Goal: Transaction & Acquisition: Purchase product/service

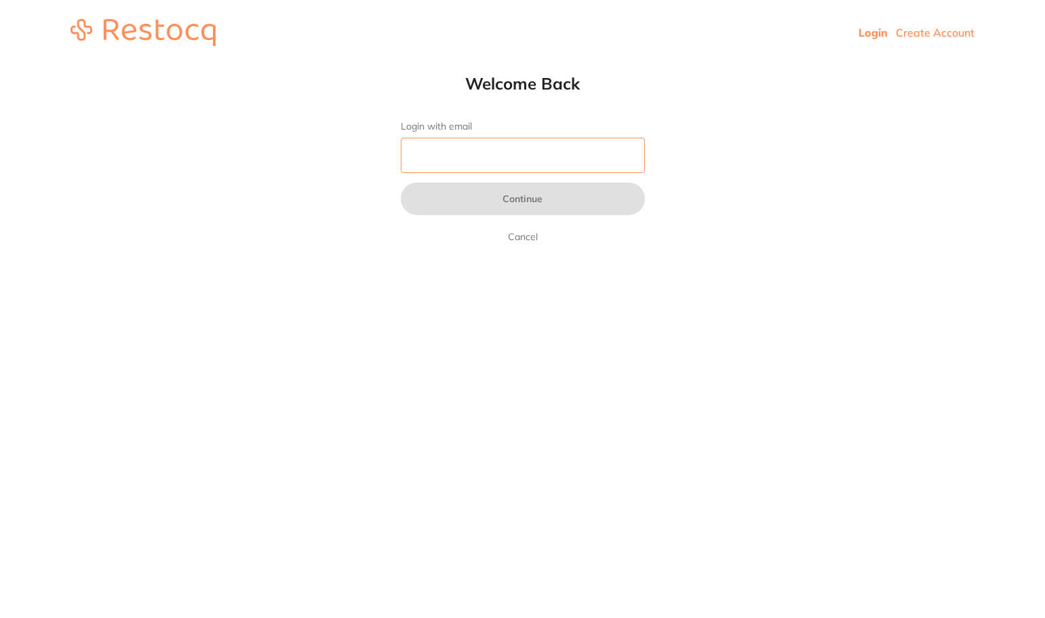
click at [438, 148] on input "Login with email" at bounding box center [523, 155] width 244 height 35
type input "[EMAIL_ADDRESS][DOMAIN_NAME]"
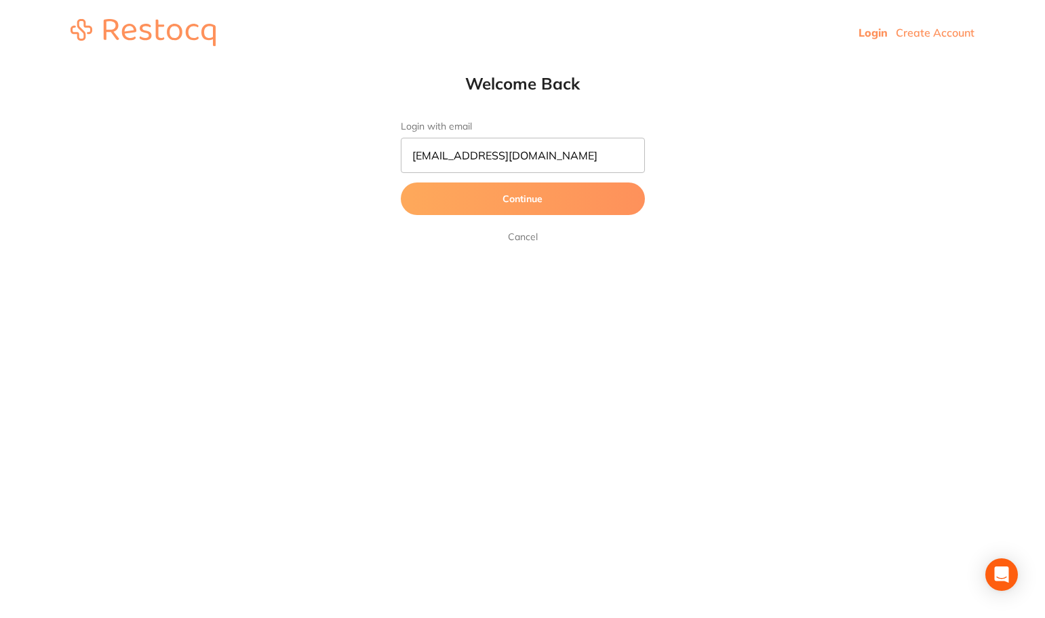
click at [513, 200] on button "Continue" at bounding box center [523, 198] width 244 height 33
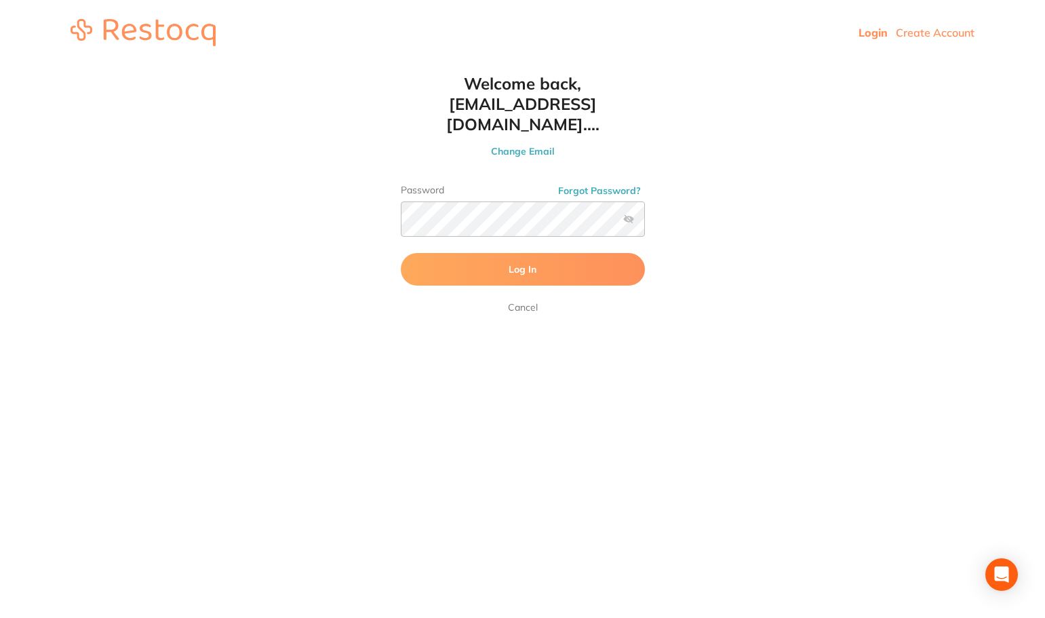
click at [524, 263] on span "Log In" at bounding box center [523, 269] width 28 height 12
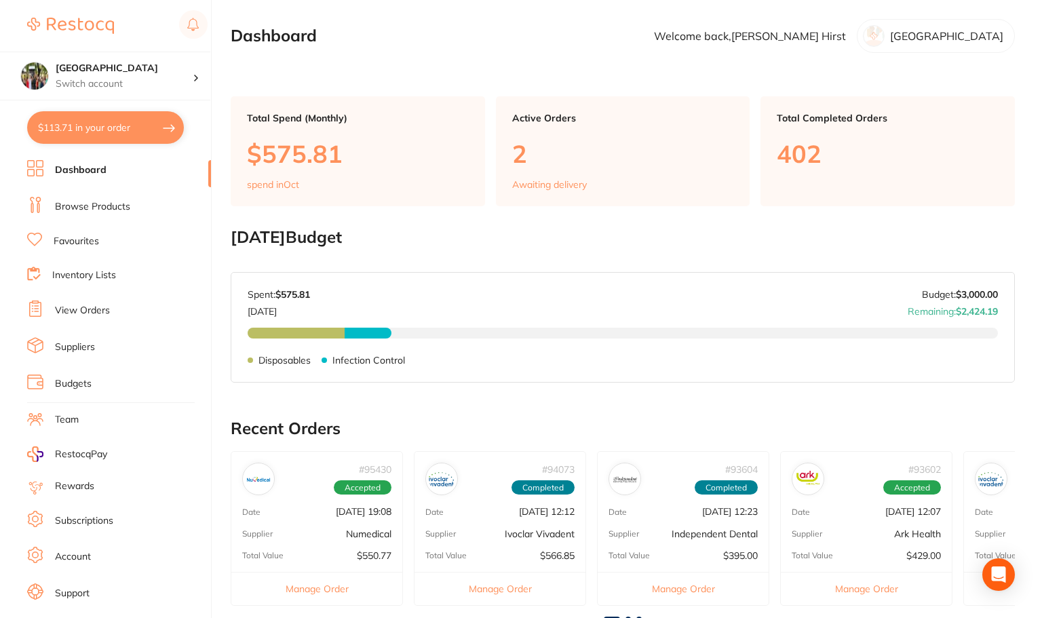
click at [443, 478] on img at bounding box center [442, 479] width 26 height 26
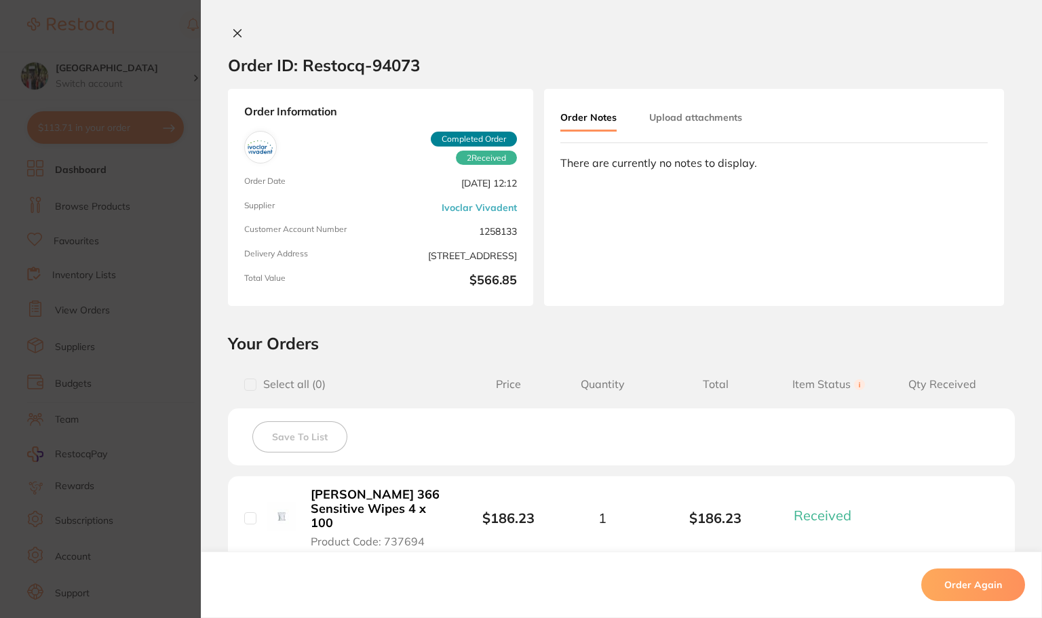
click at [236, 31] on icon at bounding box center [237, 33] width 7 height 7
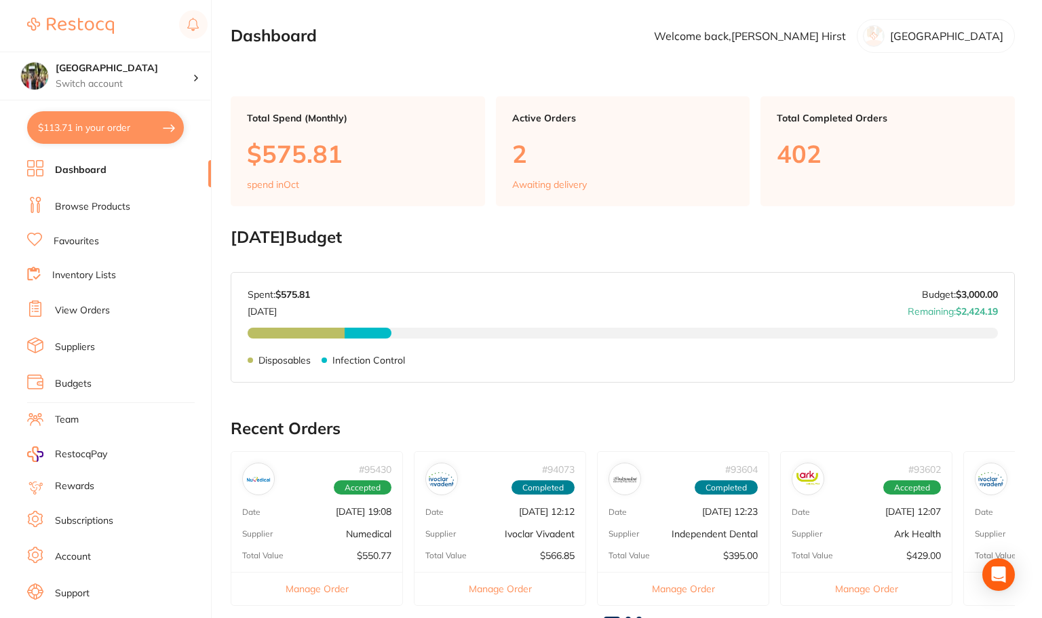
click at [447, 478] on img at bounding box center [442, 479] width 26 height 26
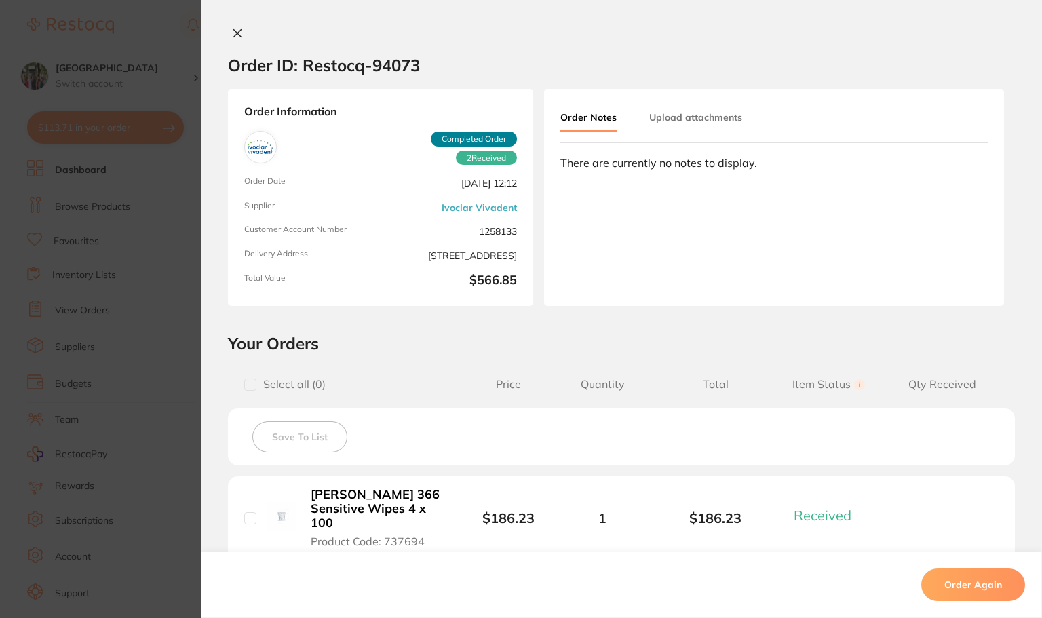
click at [234, 31] on icon at bounding box center [237, 33] width 11 height 11
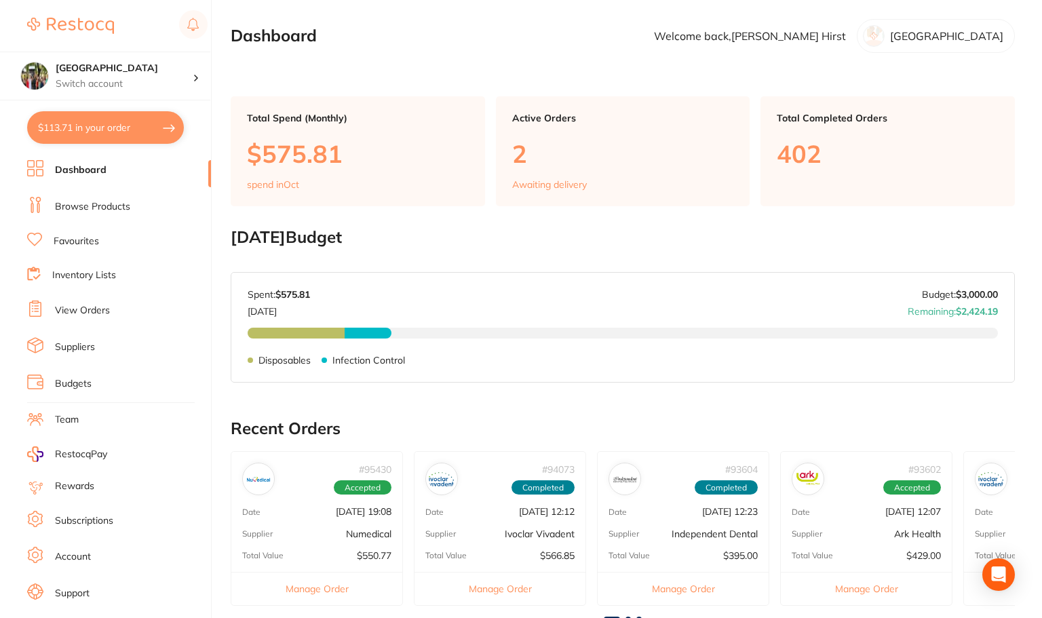
click at [89, 204] on link "Browse Products" at bounding box center [92, 207] width 75 height 14
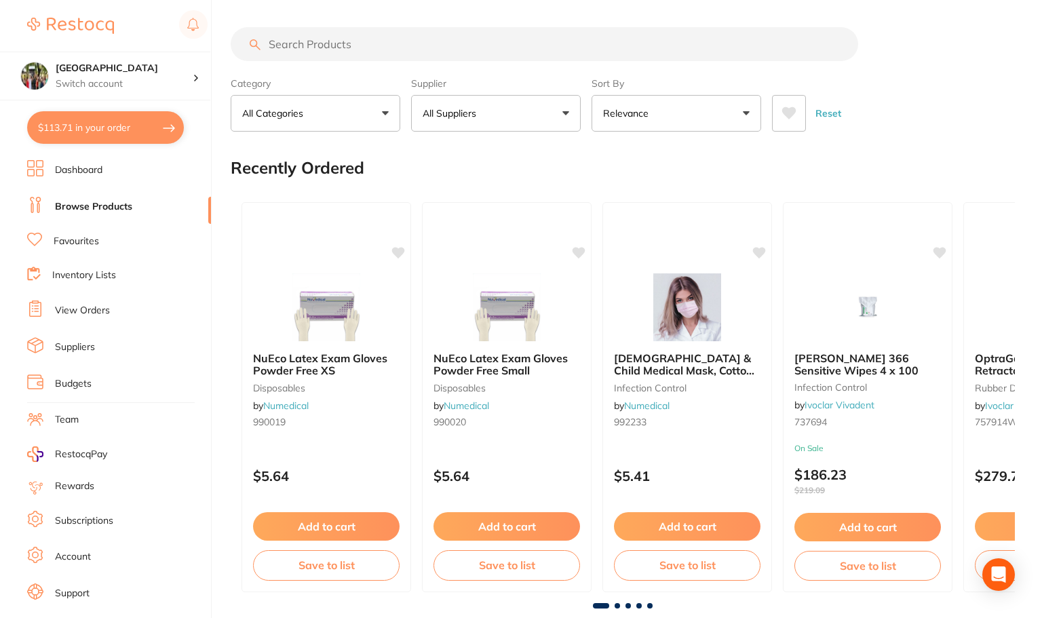
click at [103, 120] on button "$113.71 in your order" at bounding box center [105, 127] width 157 height 33
checkbox input "true"
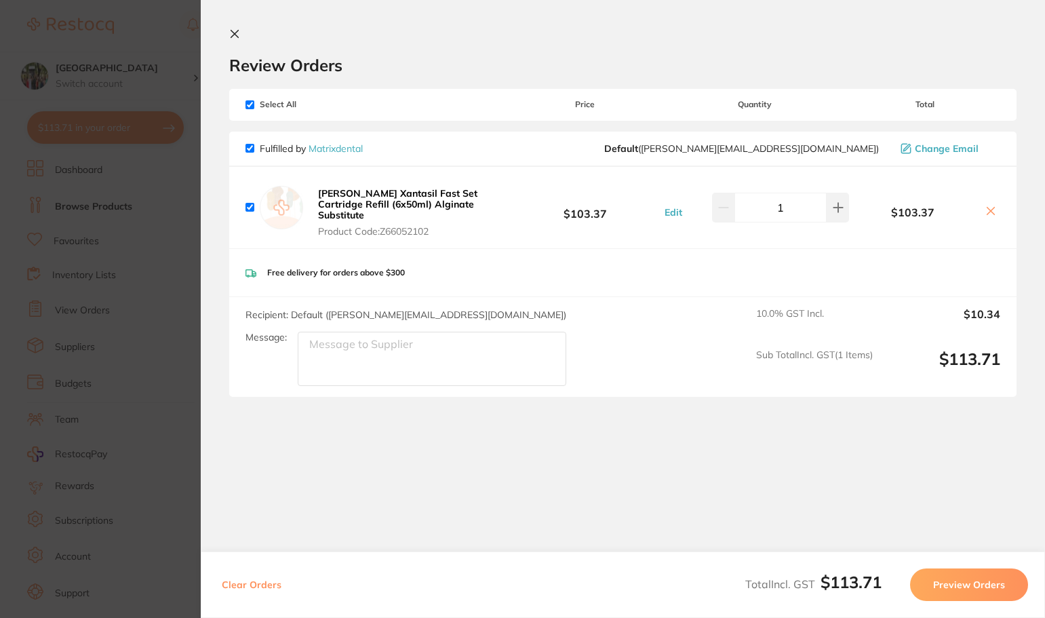
click at [236, 35] on icon at bounding box center [234, 34] width 7 height 7
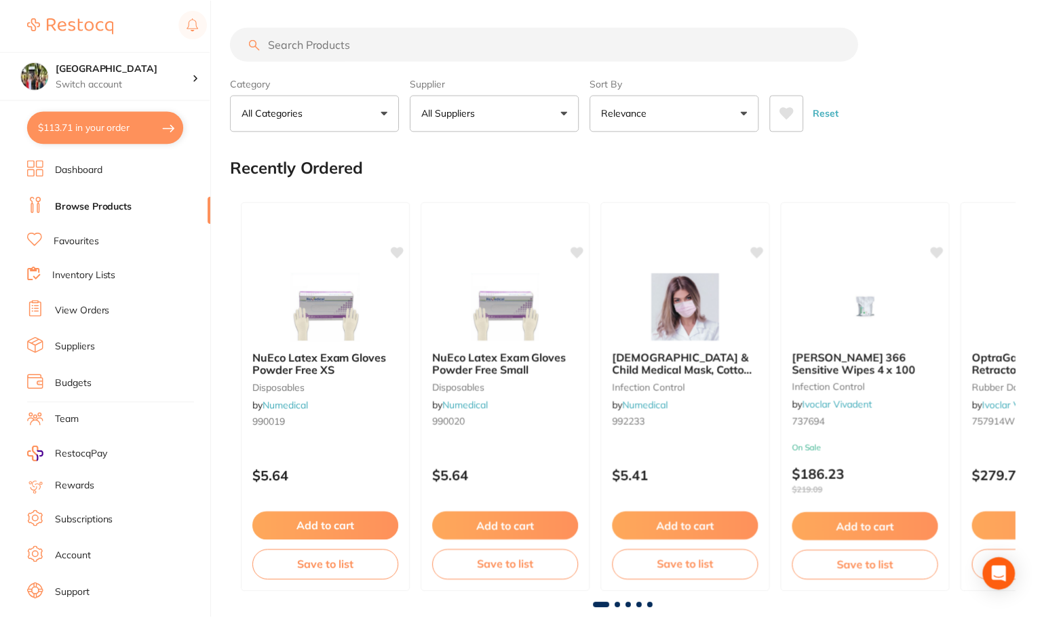
scroll to position [6, 0]
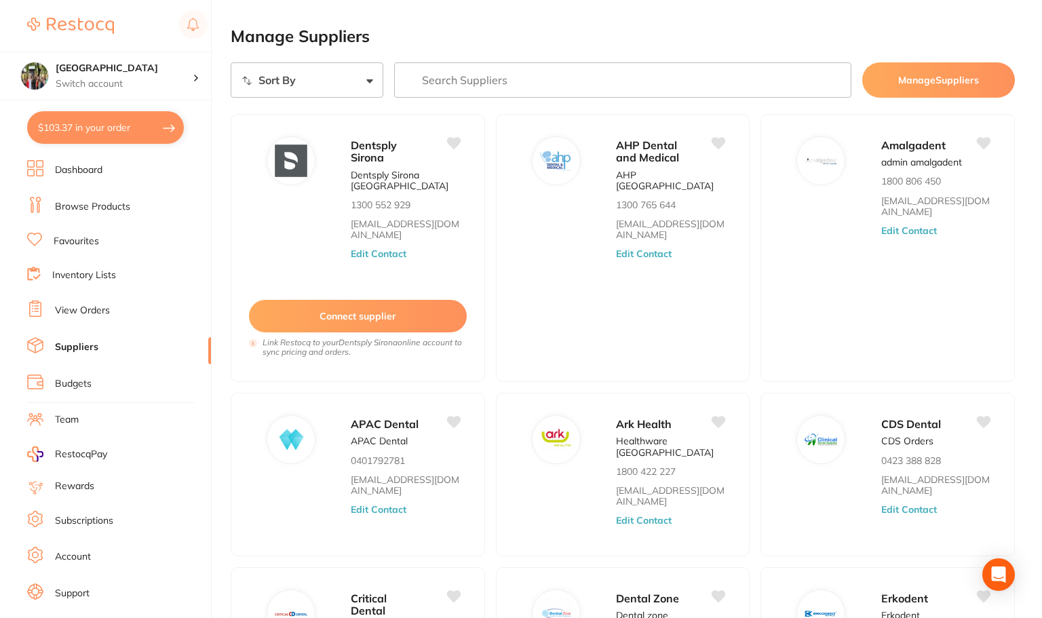
click at [80, 119] on button "$103.37 in your order" at bounding box center [105, 127] width 157 height 33
checkbox input "true"
